Goal: Information Seeking & Learning: Learn about a topic

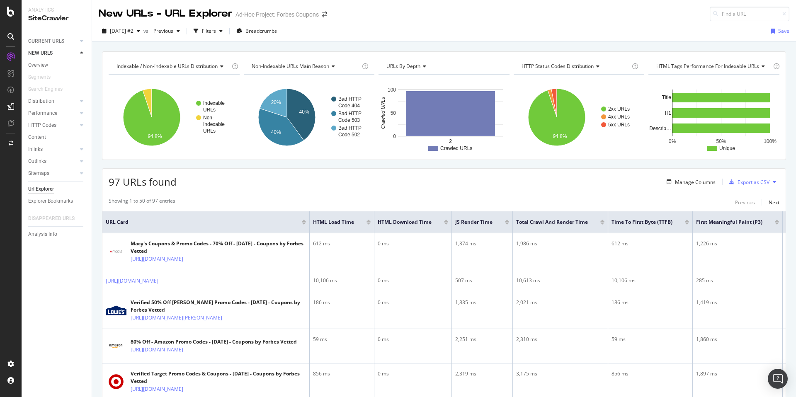
scroll to position [23, 0]
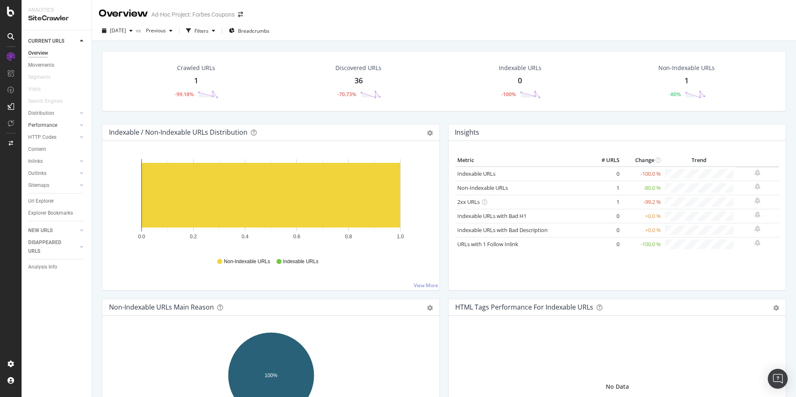
click at [62, 125] on link "Performance" at bounding box center [52, 125] width 49 height 9
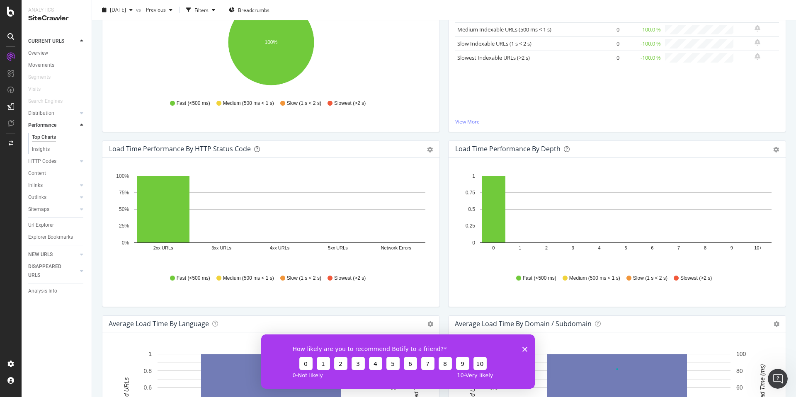
scroll to position [221, 0]
